Goal: Find specific fact: Find specific page/section

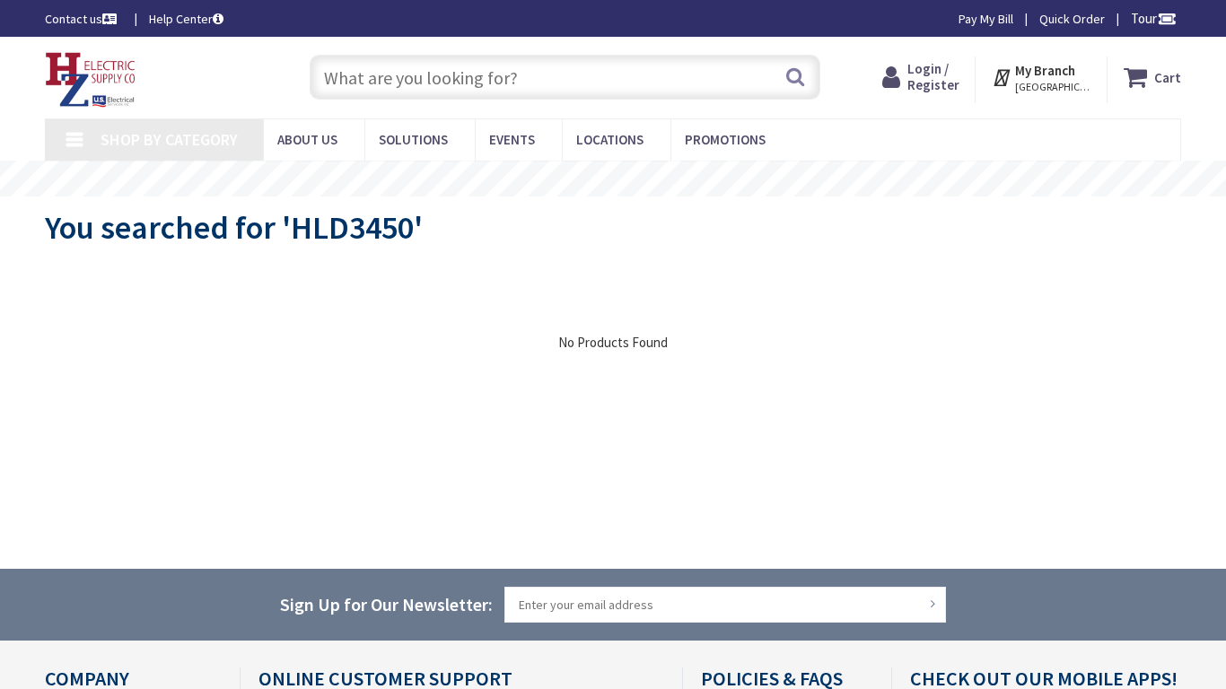
type input "Dues Playfield, [STREET_ADDRESS]"
